Goal: Go to known website

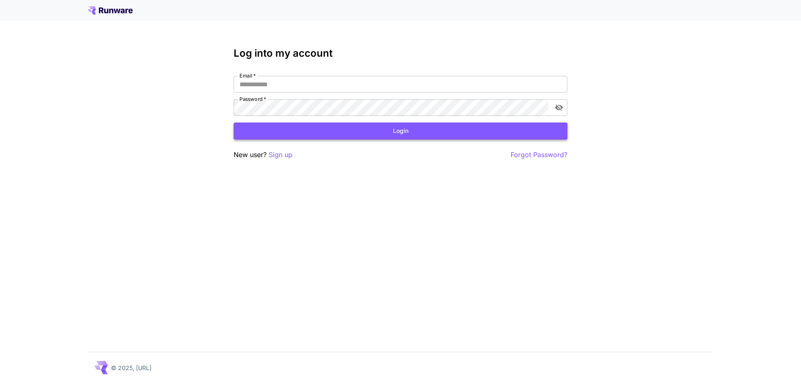
type input "**********"
click at [355, 127] on button "Login" at bounding box center [401, 131] width 334 height 17
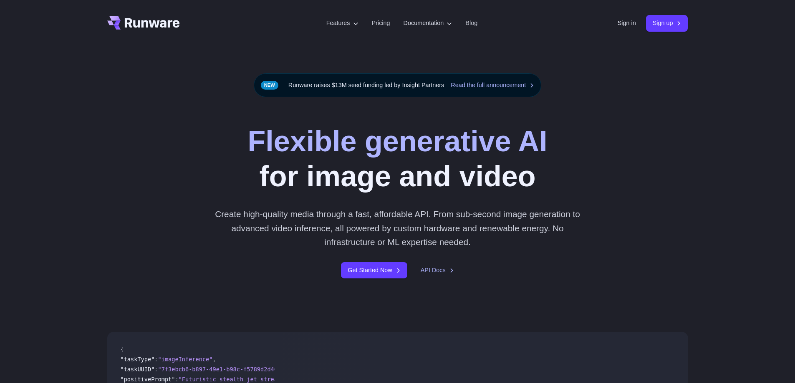
click at [626, 24] on link "Sign in" at bounding box center [627, 23] width 18 height 10
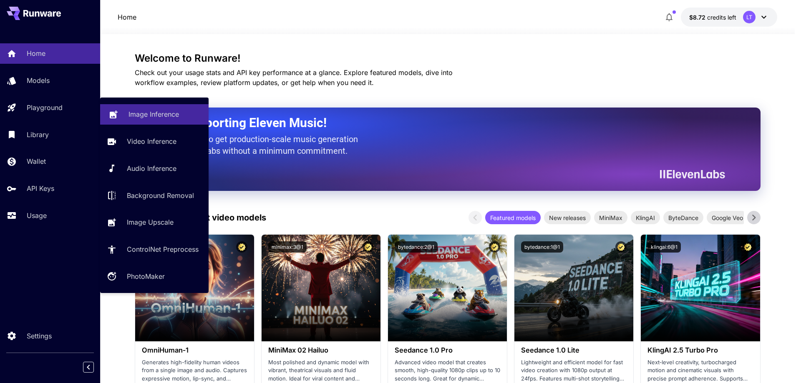
click at [112, 111] on icon at bounding box center [114, 112] width 8 height 8
